Goal: Information Seeking & Learning: Find specific fact

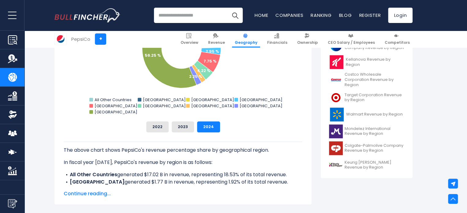
scroll to position [221, 0]
click at [167, 150] on p "The above chart shows PepsiCo's revenue percentage share by geographical region." at bounding box center [183, 149] width 239 height 7
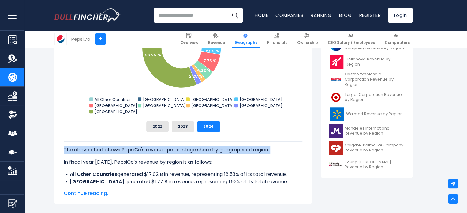
click at [167, 150] on p "The above chart shows PepsiCo's revenue percentage share by geographical region." at bounding box center [183, 149] width 239 height 7
copy p "The above chart shows PepsiCo's revenue percentage share by geographical region."
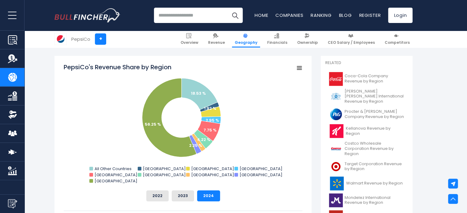
scroll to position [153, 0]
